Goal: Information Seeking & Learning: Learn about a topic

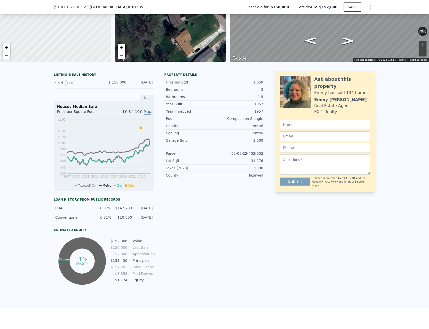
scroll to position [63, 0]
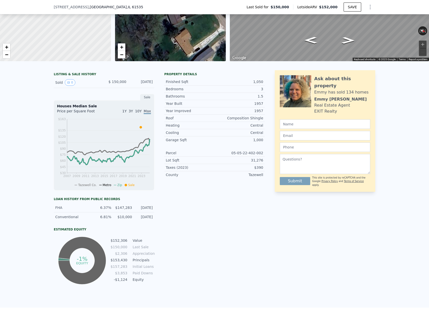
click at [88, 74] on div "LISTING & SALE HISTORY" at bounding box center [104, 74] width 100 height 5
click at [70, 81] on button "0" at bounding box center [70, 82] width 11 height 7
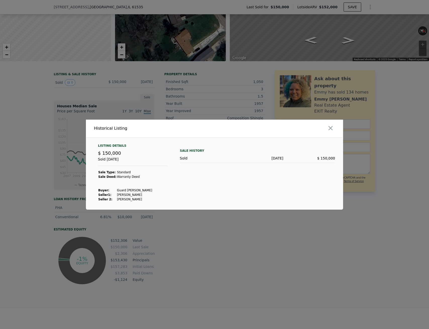
click at [122, 176] on td "Warranty Deed" at bounding box center [135, 177] width 36 height 5
click at [273, 156] on div "[DATE]" at bounding box center [257, 158] width 52 height 5
click at [334, 132] on button "button" at bounding box center [330, 128] width 9 height 9
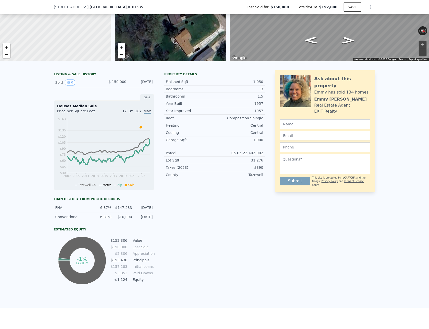
scroll to position [0, 0]
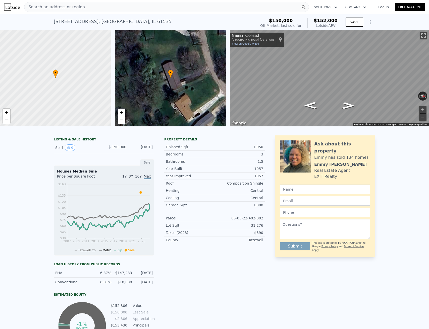
click at [291, 18] on span "$150,000" at bounding box center [281, 20] width 24 height 5
click at [325, 23] on span "$152,000" at bounding box center [325, 20] width 24 height 5
click at [370, 24] on icon "Show Options" at bounding box center [370, 22] width 1 height 4
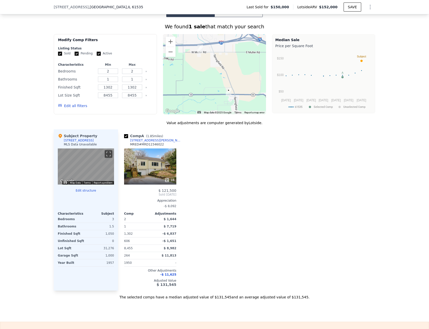
scroll to position [391, 0]
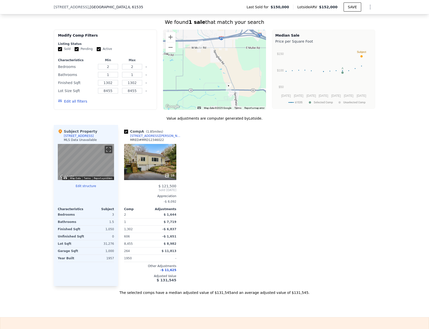
click at [87, 258] on div "1957" at bounding box center [100, 258] width 27 height 7
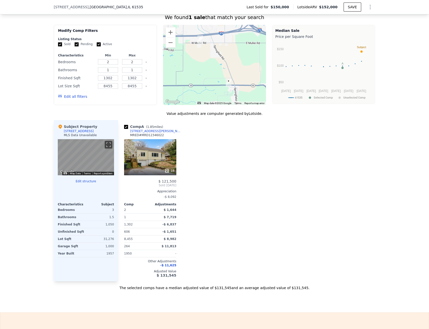
scroll to position [396, 0]
click at [107, 145] on button "Toggle fullscreen view" at bounding box center [109, 145] width 8 height 8
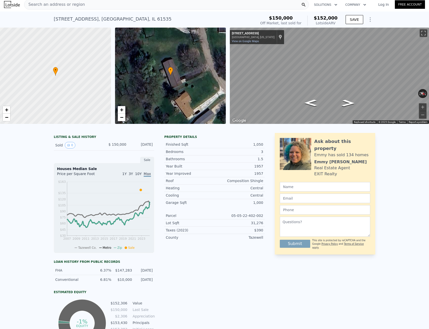
scroll to position [0, 0]
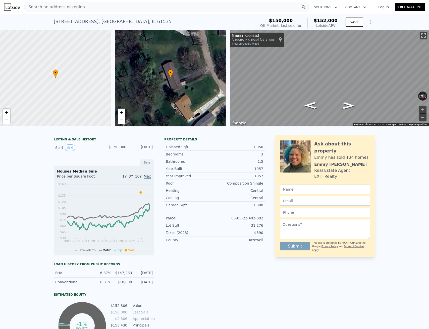
click at [190, 139] on div "Property details" at bounding box center [214, 140] width 100 height 4
click at [107, 145] on div "$ 150,000" at bounding box center [115, 148] width 22 height 7
click at [59, 146] on div "Sold 0" at bounding box center [77, 148] width 45 height 7
